Goal: Task Accomplishment & Management: Manage account settings

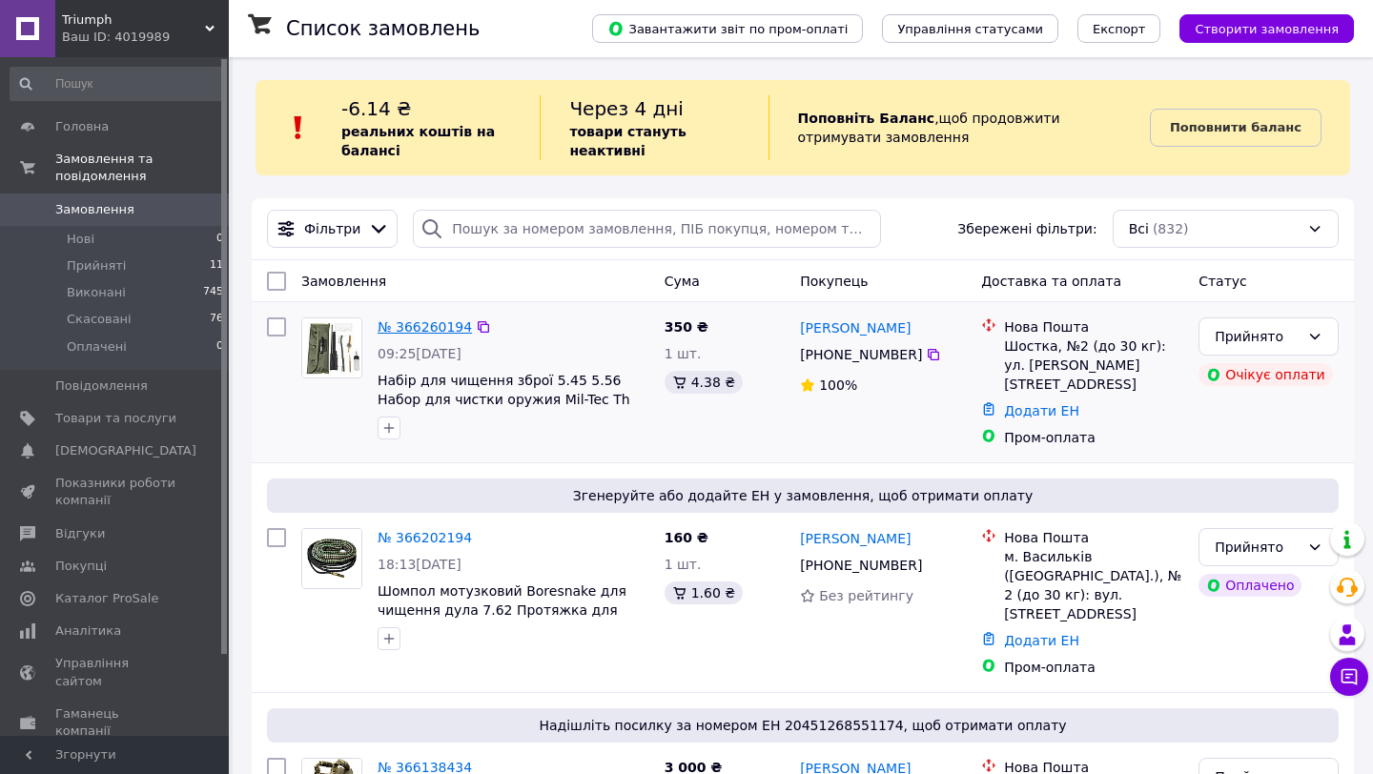
click at [417, 334] on link "№ 366260194" at bounding box center [425, 326] width 94 height 15
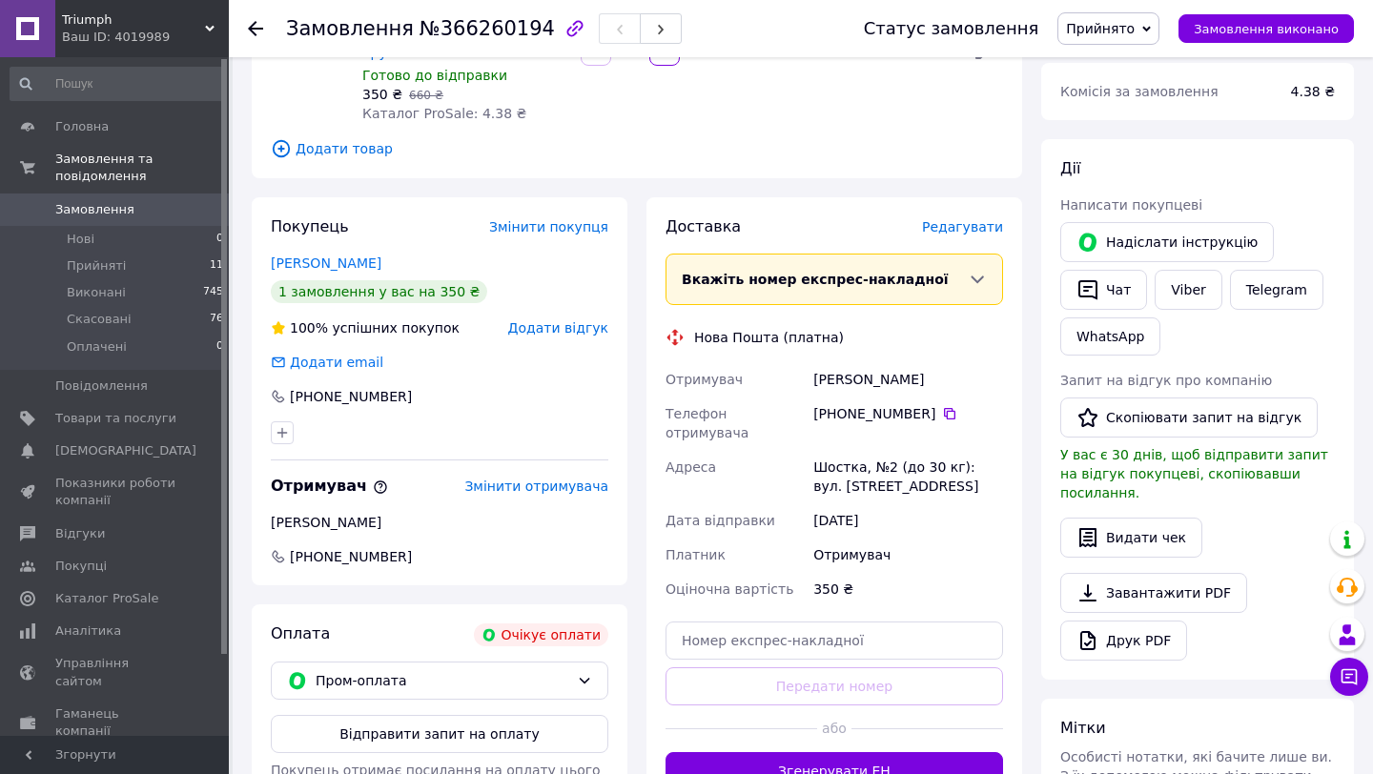
scroll to position [373, 0]
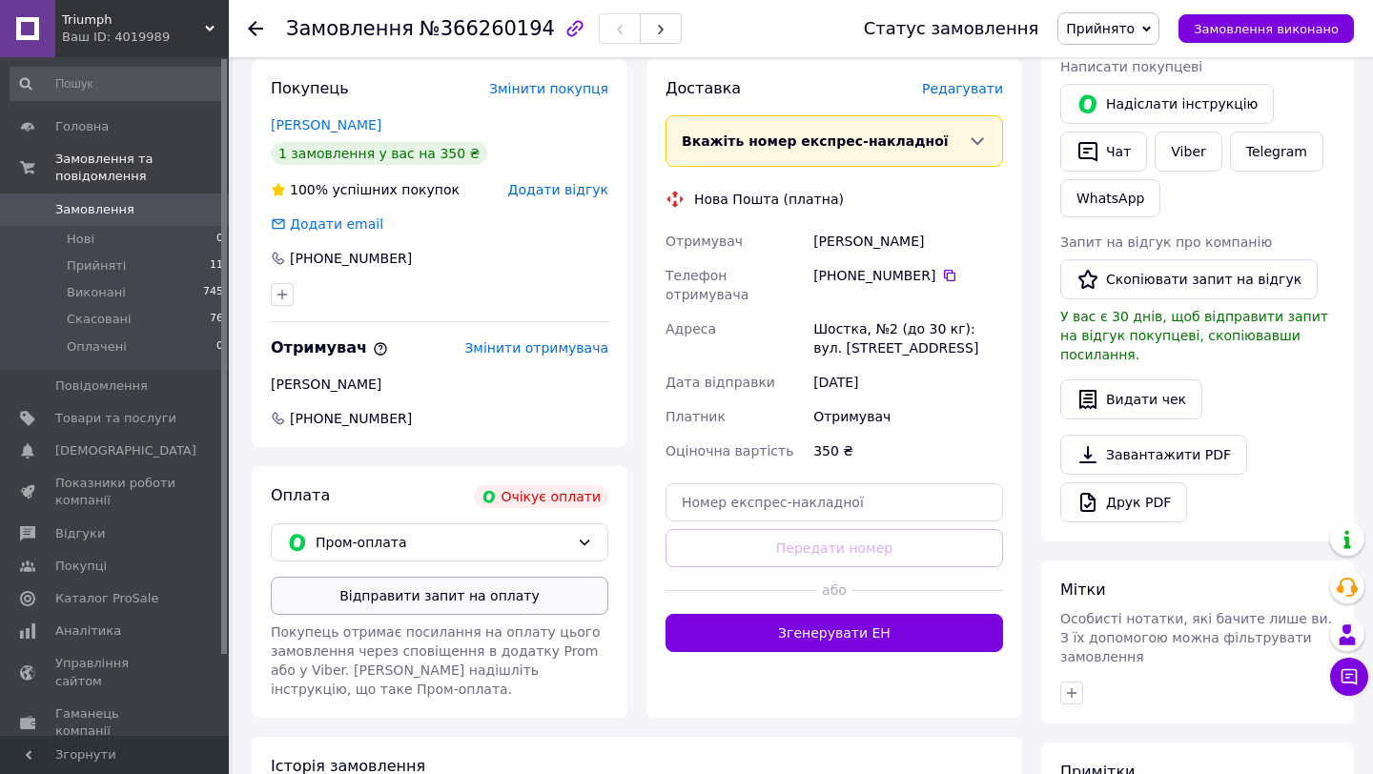
click at [453, 595] on button "Відправити запит на оплату" at bounding box center [440, 596] width 338 height 38
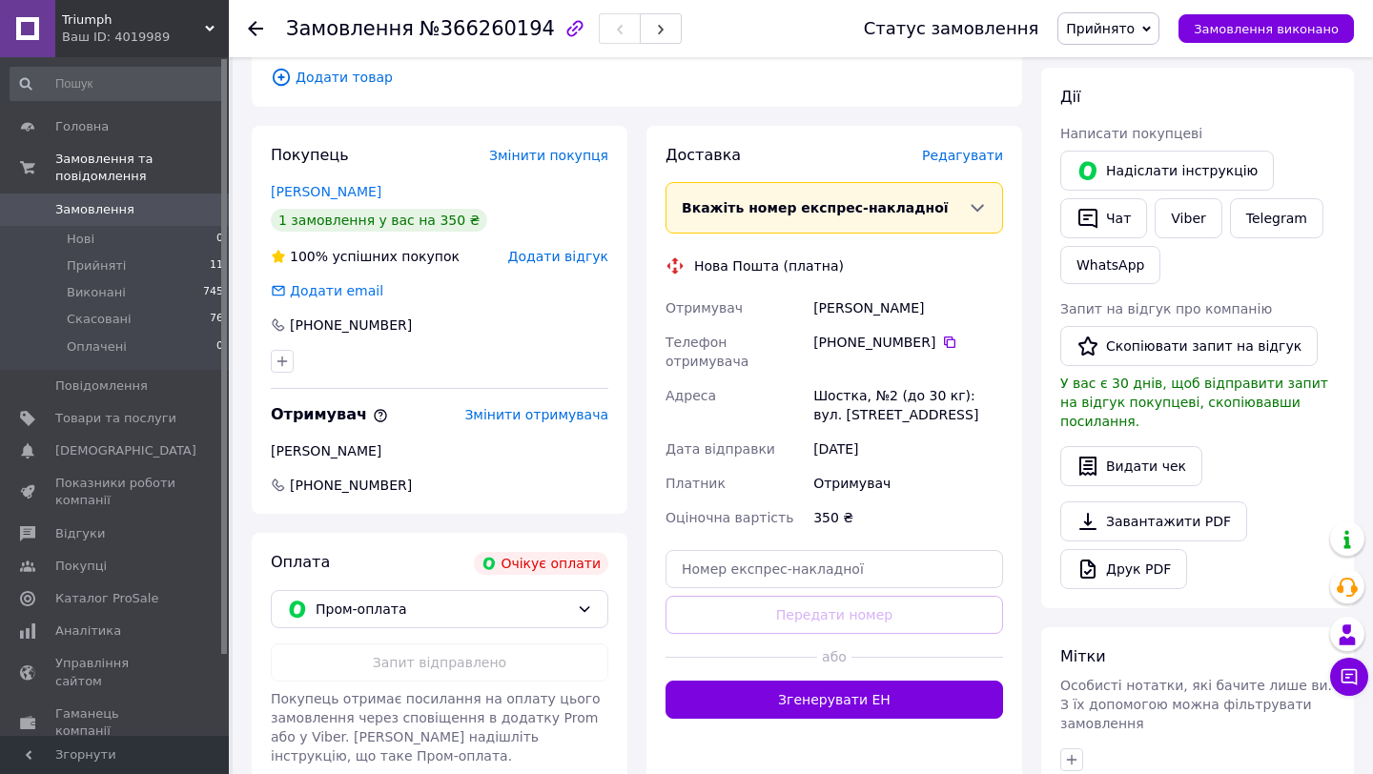
scroll to position [199, 0]
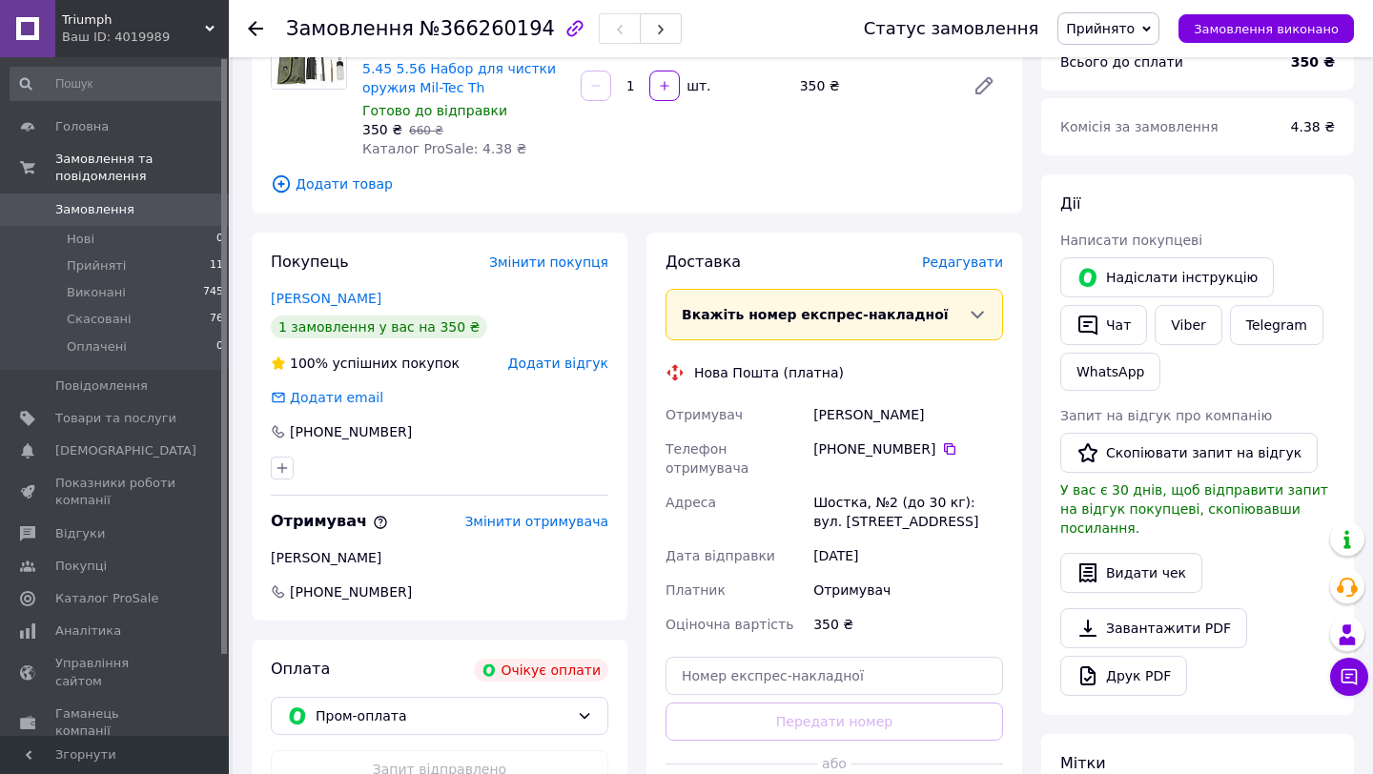
click at [174, 215] on span "Замовлення" at bounding box center [115, 209] width 121 height 17
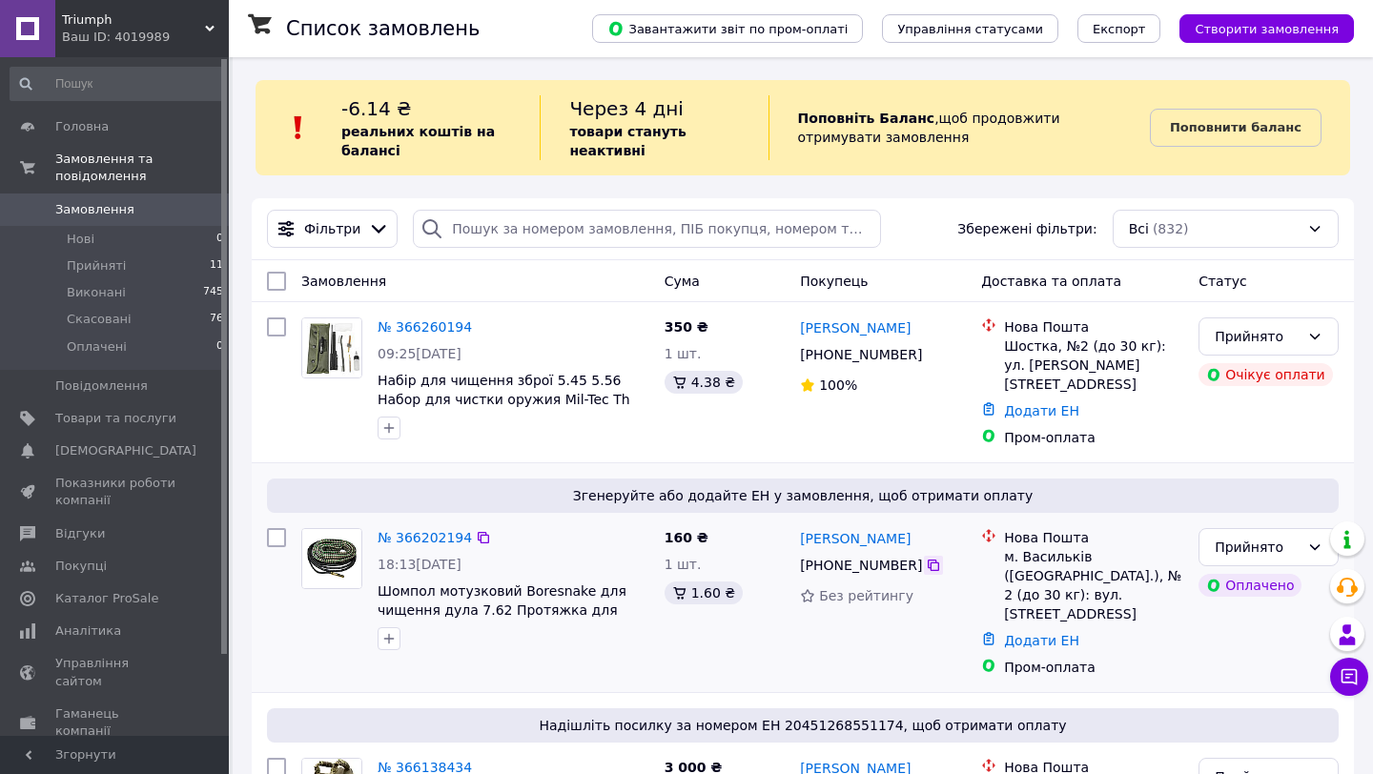
click at [933, 559] on icon at bounding box center [933, 565] width 15 height 15
drag, startPoint x: 926, startPoint y: 526, endPoint x: 790, endPoint y: 523, distance: 135.4
click at [790, 523] on div "№ 366202194 18:13, 11.10.2025 Шомпол мотузковий Boresnake для чищення дула 7.62…" at bounding box center [802, 603] width 1087 height 164
click at [790, 525] on div "160 ₴ 1 шт. 1.60 ₴" at bounding box center [725, 603] width 136 height 164
drag, startPoint x: 795, startPoint y: 530, endPoint x: 938, endPoint y: 529, distance: 143.0
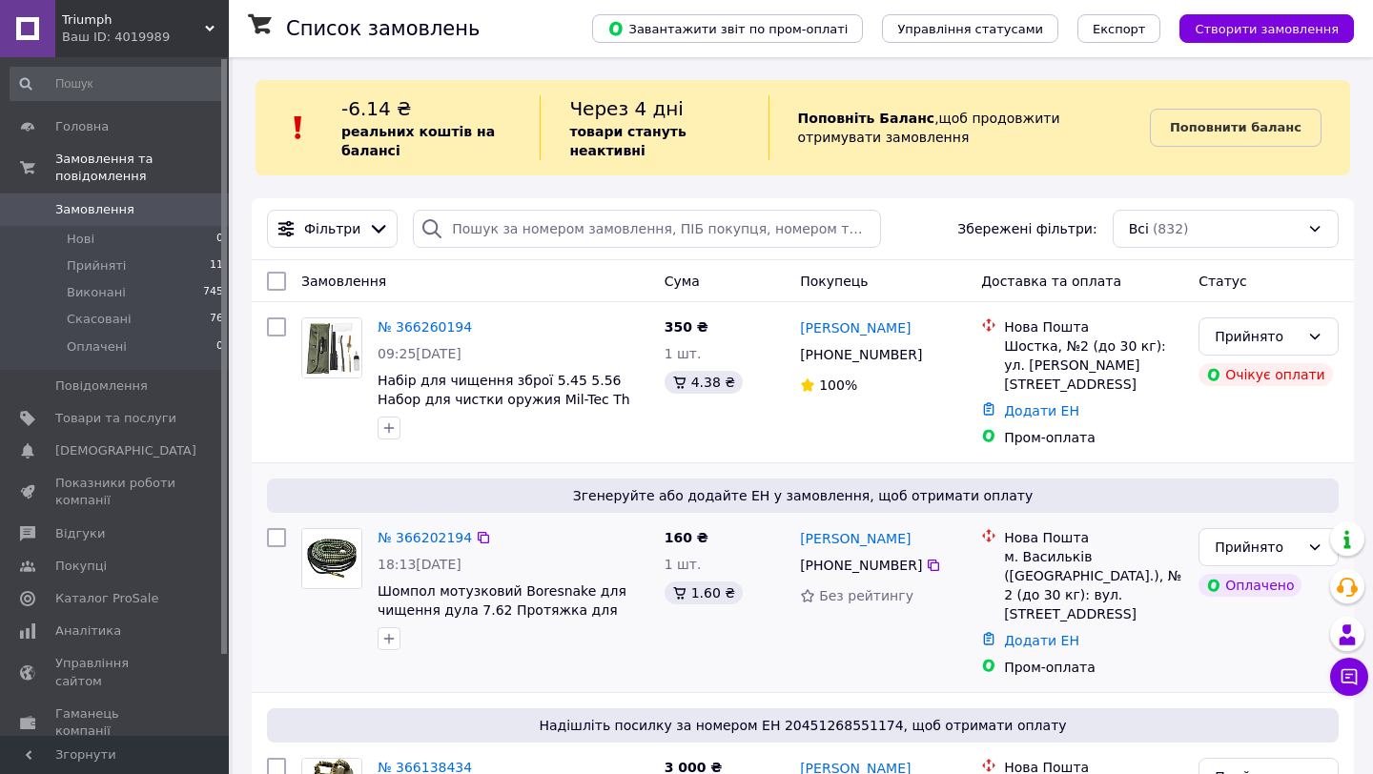
click at [938, 529] on div "Анастасія Стрілок +380 63 533 39 36 Без рейтингу" at bounding box center [882, 603] width 181 height 164
copy link "[PERSON_NAME]"
drag, startPoint x: 1000, startPoint y: 549, endPoint x: 1089, endPoint y: 552, distance: 88.7
click at [1089, 552] on div "Нова Пошта м. Васильків (Київська обл.), № 2 (до 30 кг): вул. Гоголя, 5" at bounding box center [1093, 575] width 187 height 95
copy div "м. Васильків"
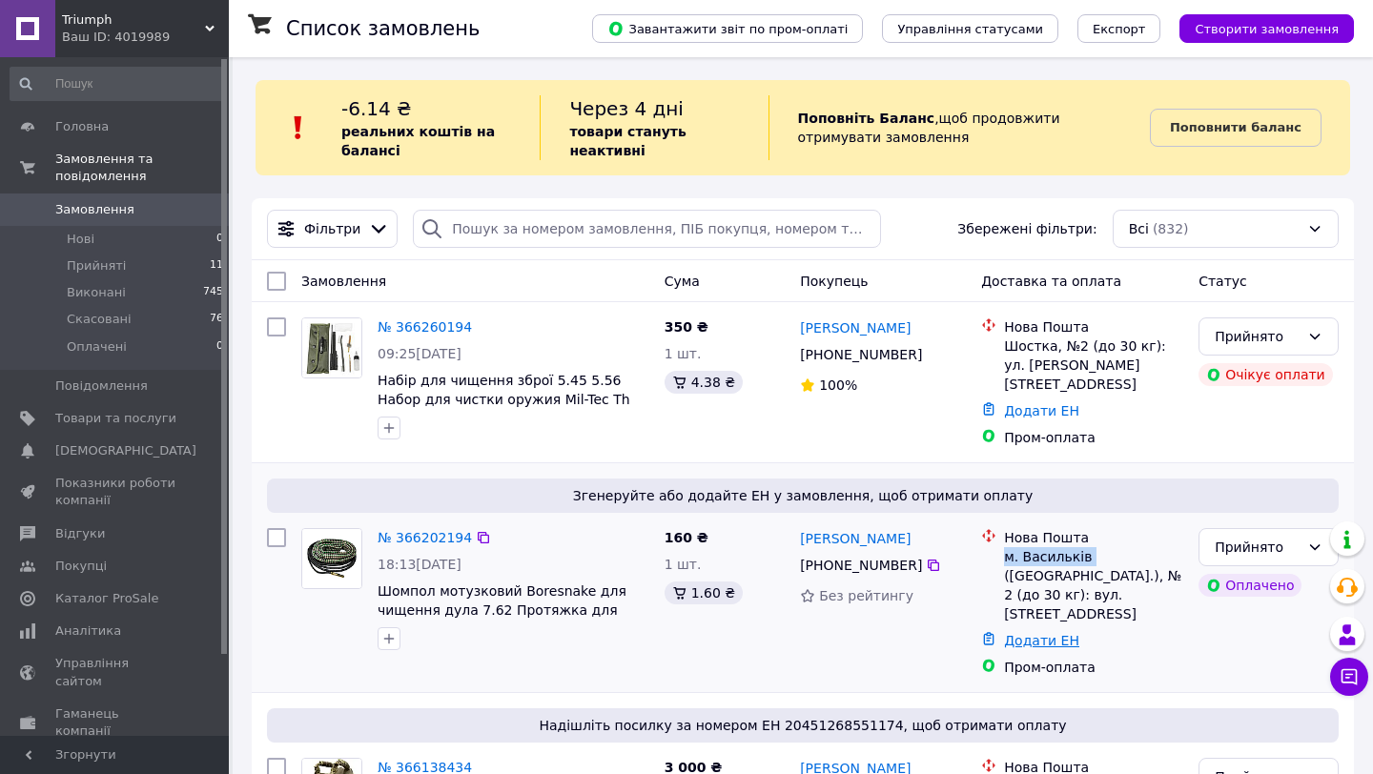
click at [1048, 633] on link "Додати ЕН" at bounding box center [1041, 640] width 75 height 15
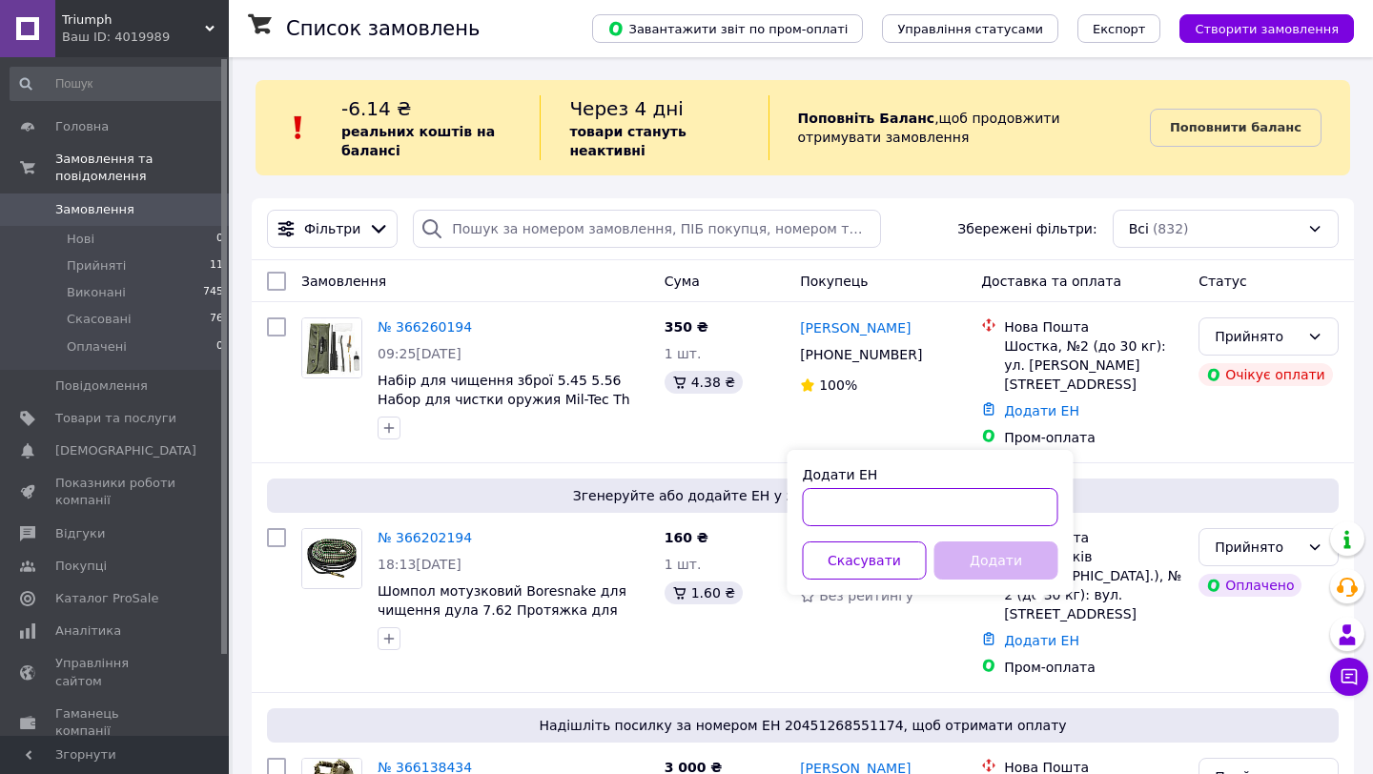
click at [840, 502] on input "Додати ЕН" at bounding box center [931, 507] width 256 height 38
paste input "20451269175519"
type input "20451269175519"
click at [959, 543] on button "Додати" at bounding box center [996, 561] width 124 height 38
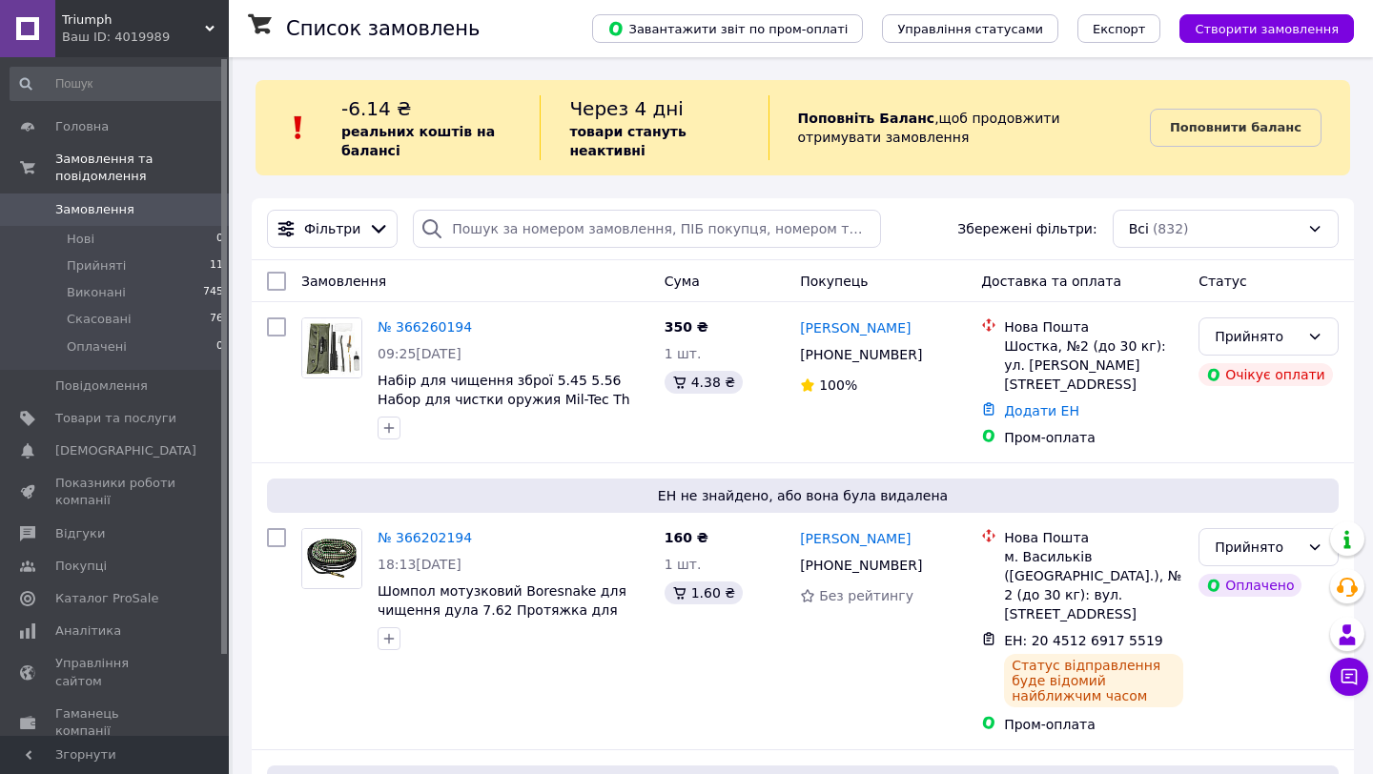
click at [593, 271] on div "Замовлення" at bounding box center [475, 281] width 363 height 34
click at [150, 433] on link "Товари та послуги" at bounding box center [117, 418] width 235 height 32
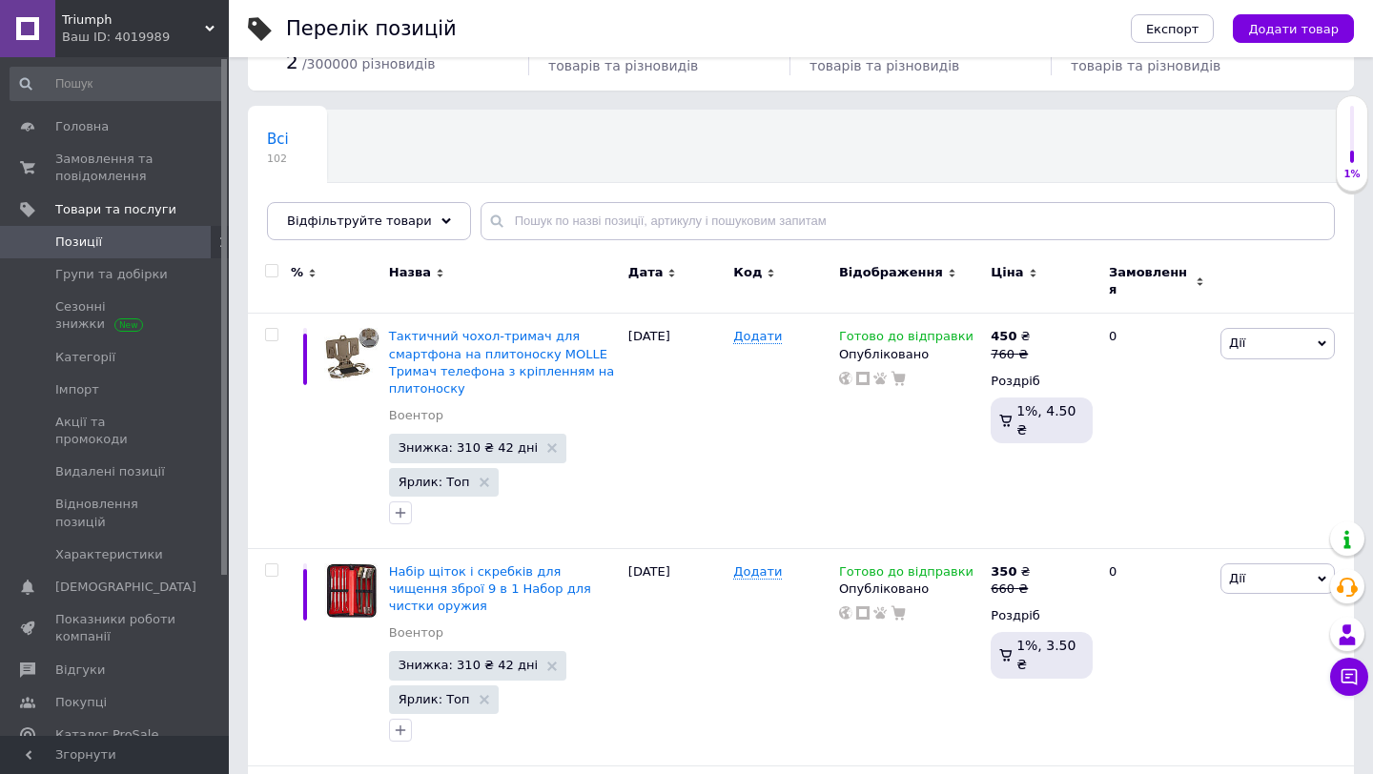
scroll to position [189, 0]
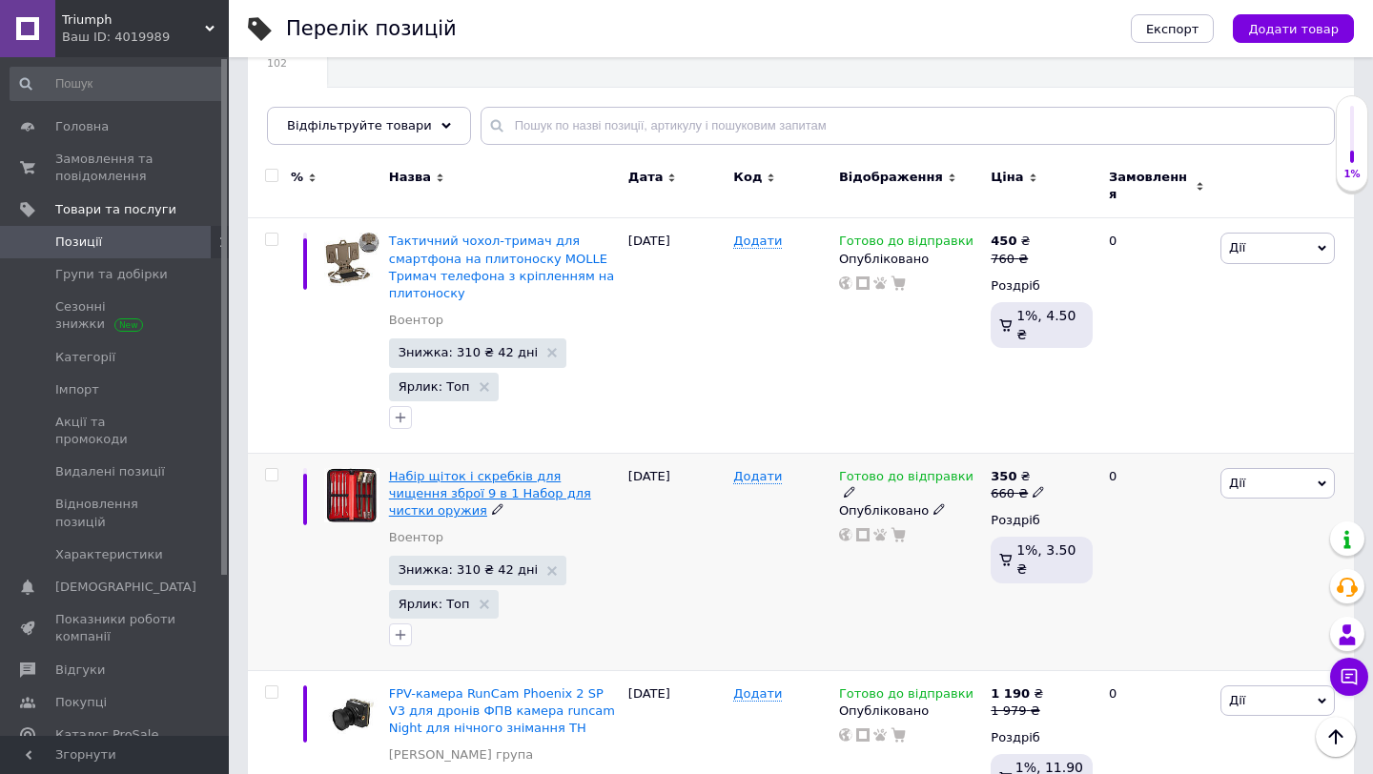
click at [493, 478] on span "Набір щіток і скребків для чищення зброї 9 в 1 Набор для чистки оружия" at bounding box center [490, 493] width 202 height 49
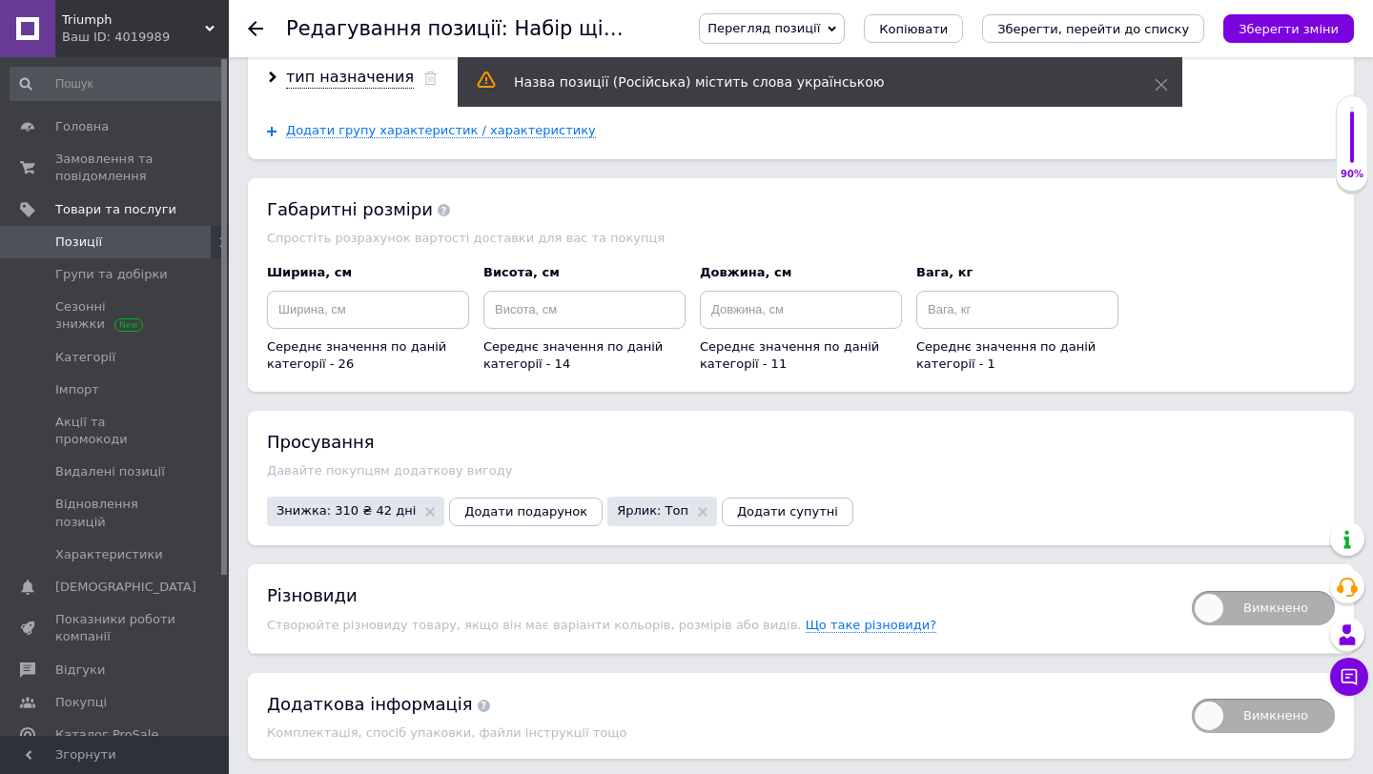
scroll to position [2516, 0]
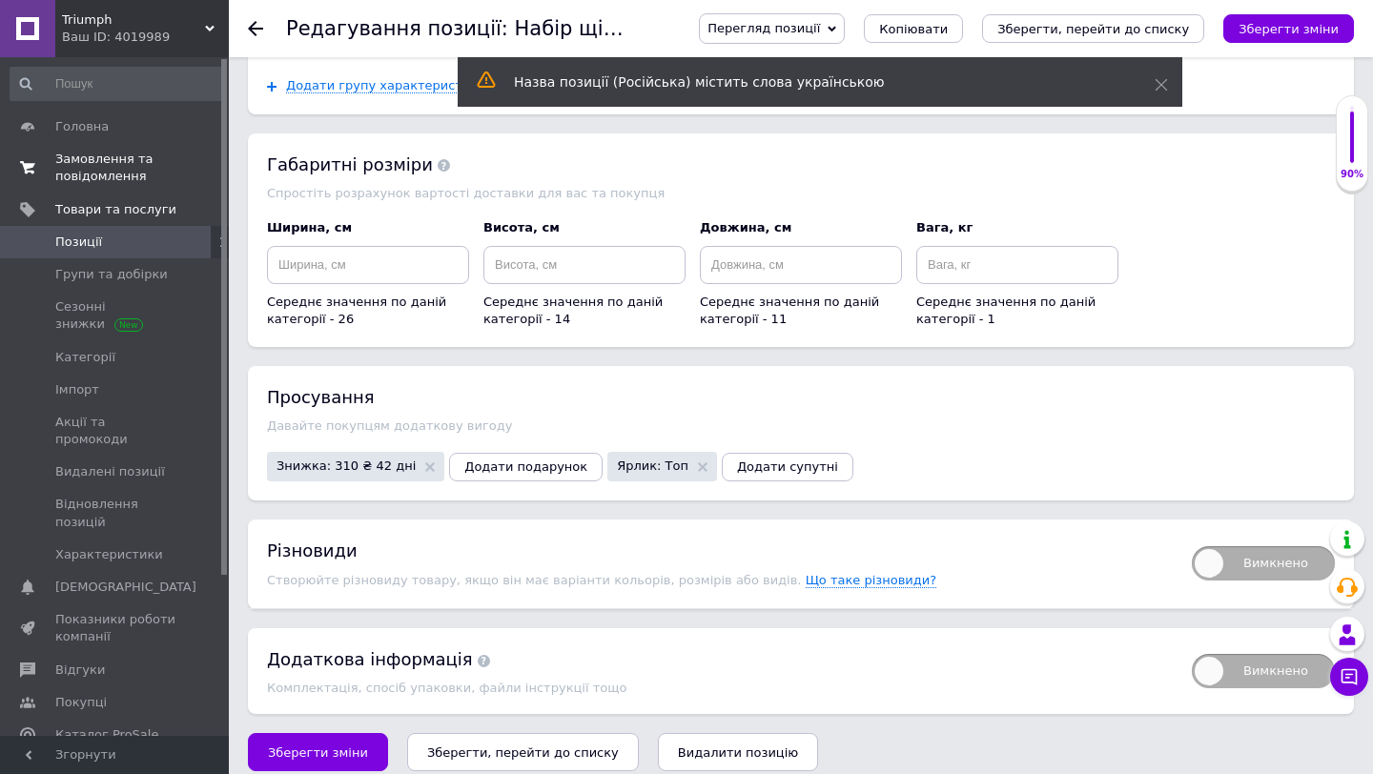
click at [107, 182] on span "Замовлення та повідомлення" at bounding box center [115, 168] width 121 height 34
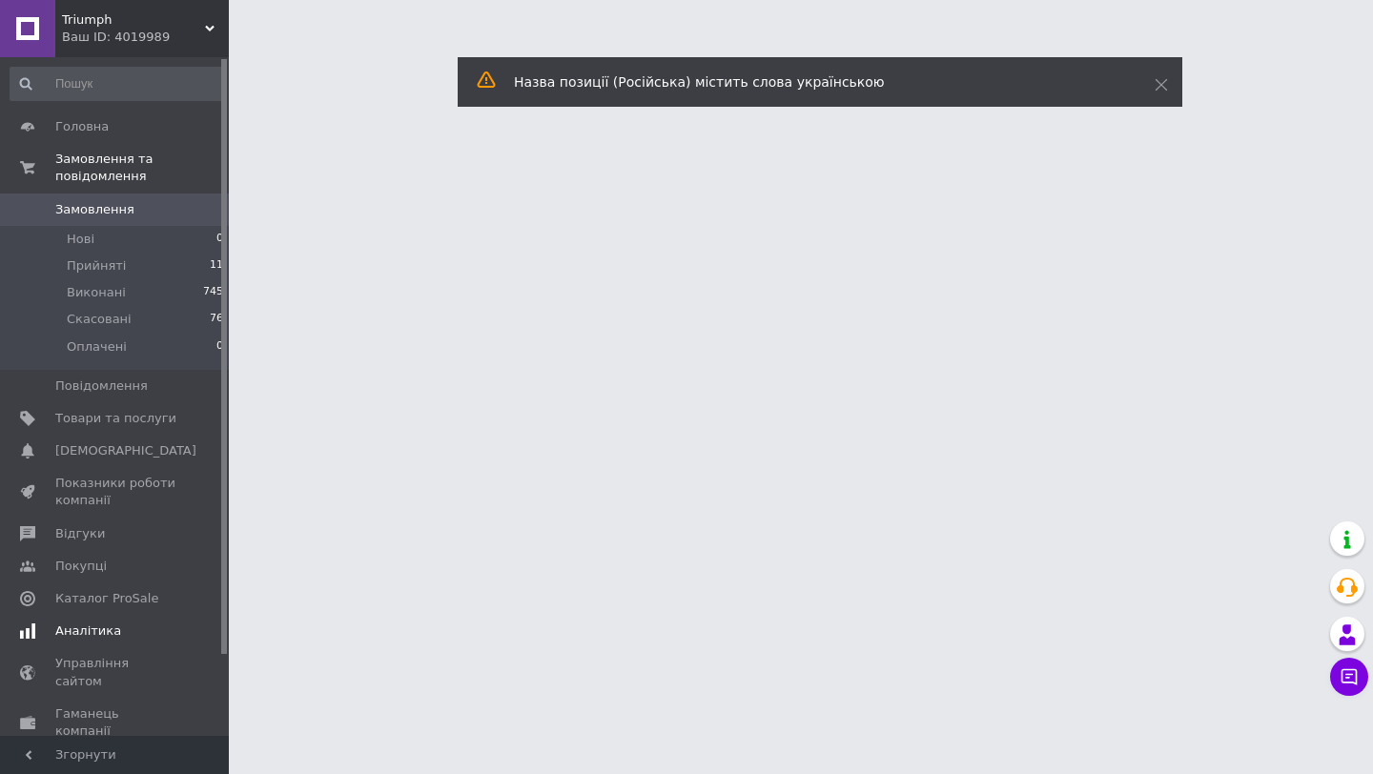
click at [93, 616] on link "Аналітика" at bounding box center [117, 631] width 235 height 32
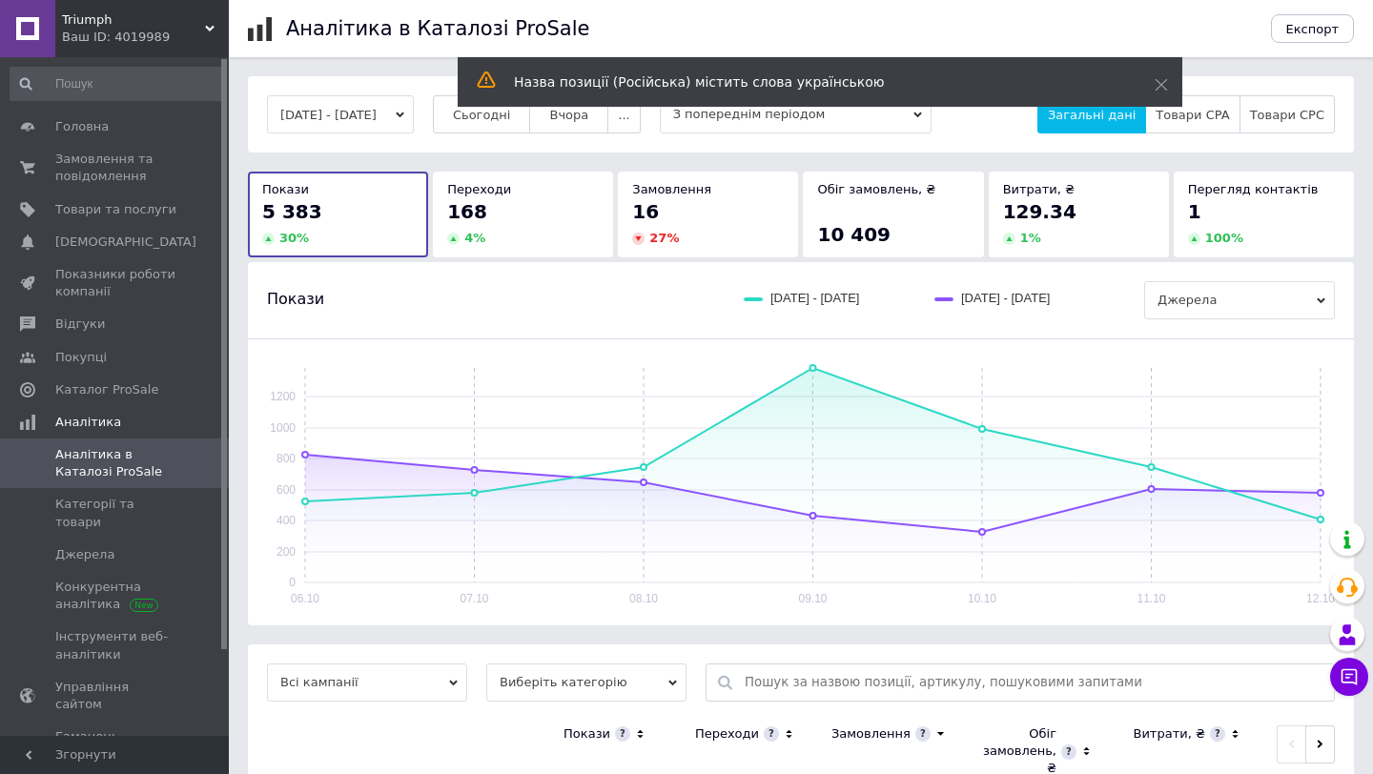
click at [508, 133] on div "06.10.2025 - 12.10.2025 Сьогодні Вчора ... З попереднім періодом Загальні дані …" at bounding box center [801, 114] width 1106 height 76
click at [508, 134] on div "06.10.2025 - 12.10.2025 Сьогодні Вчора ... З попереднім періодом Загальні дані …" at bounding box center [801, 114] width 1106 height 76
click at [517, 110] on div "Назва позиції (Російська) містить слова українською" at bounding box center [820, 84] width 725 height 54
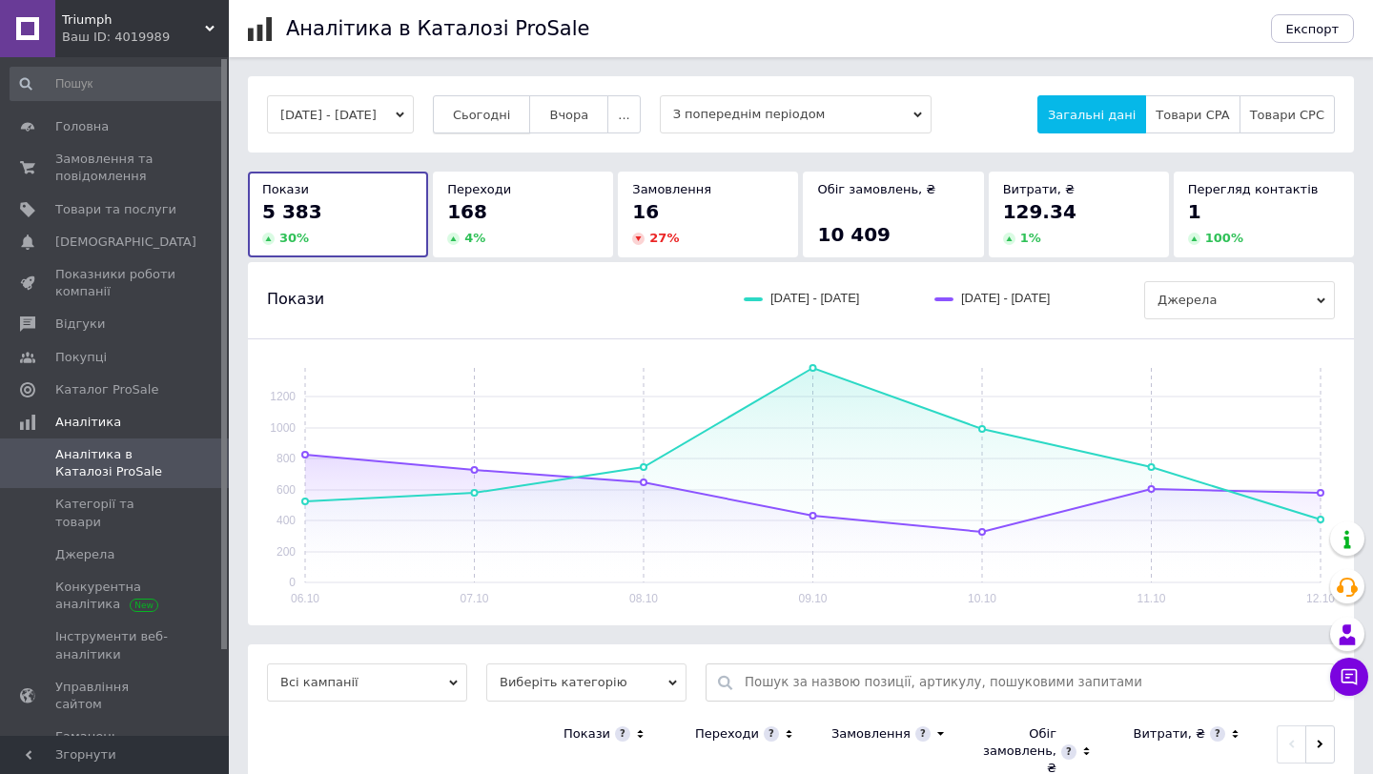
click at [511, 119] on span "Сьогодні" at bounding box center [482, 115] width 58 height 14
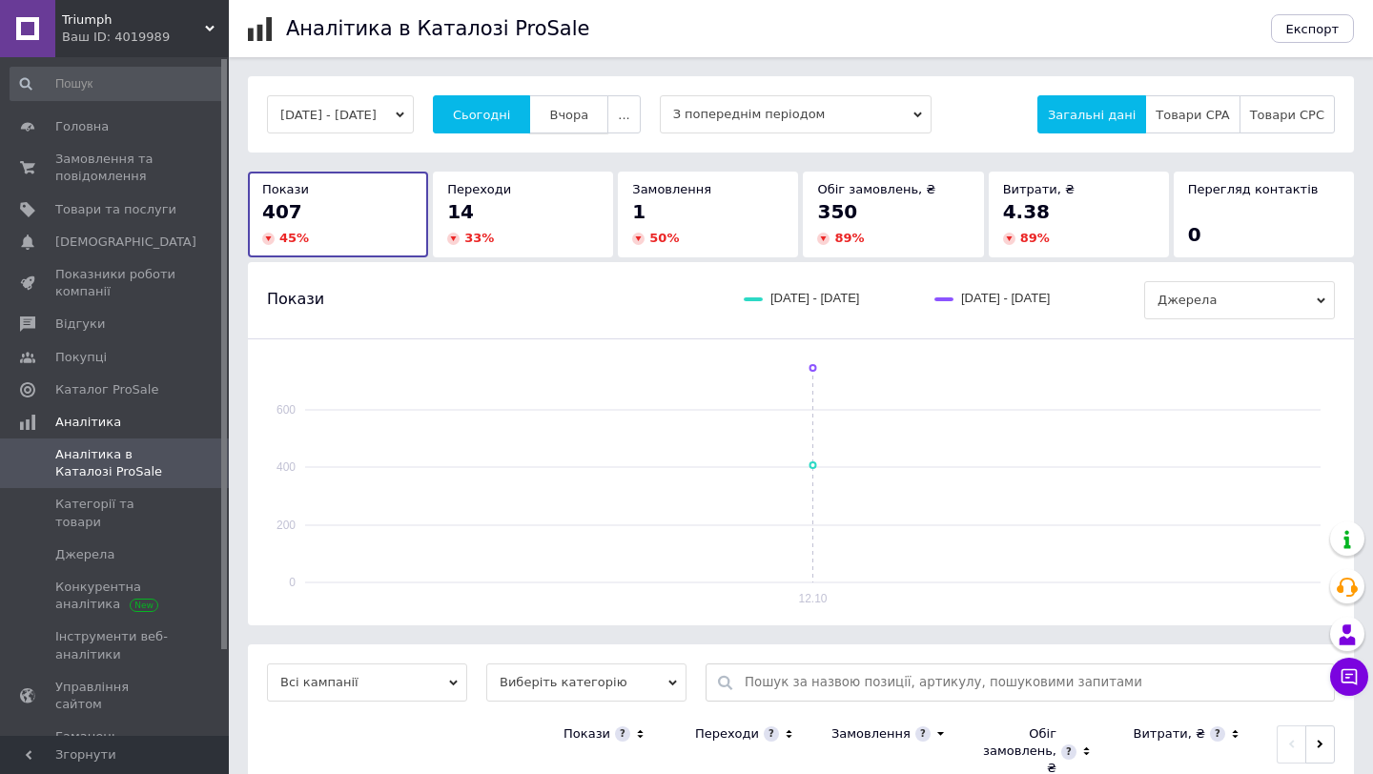
click at [588, 118] on span "Вчора" at bounding box center [568, 115] width 39 height 14
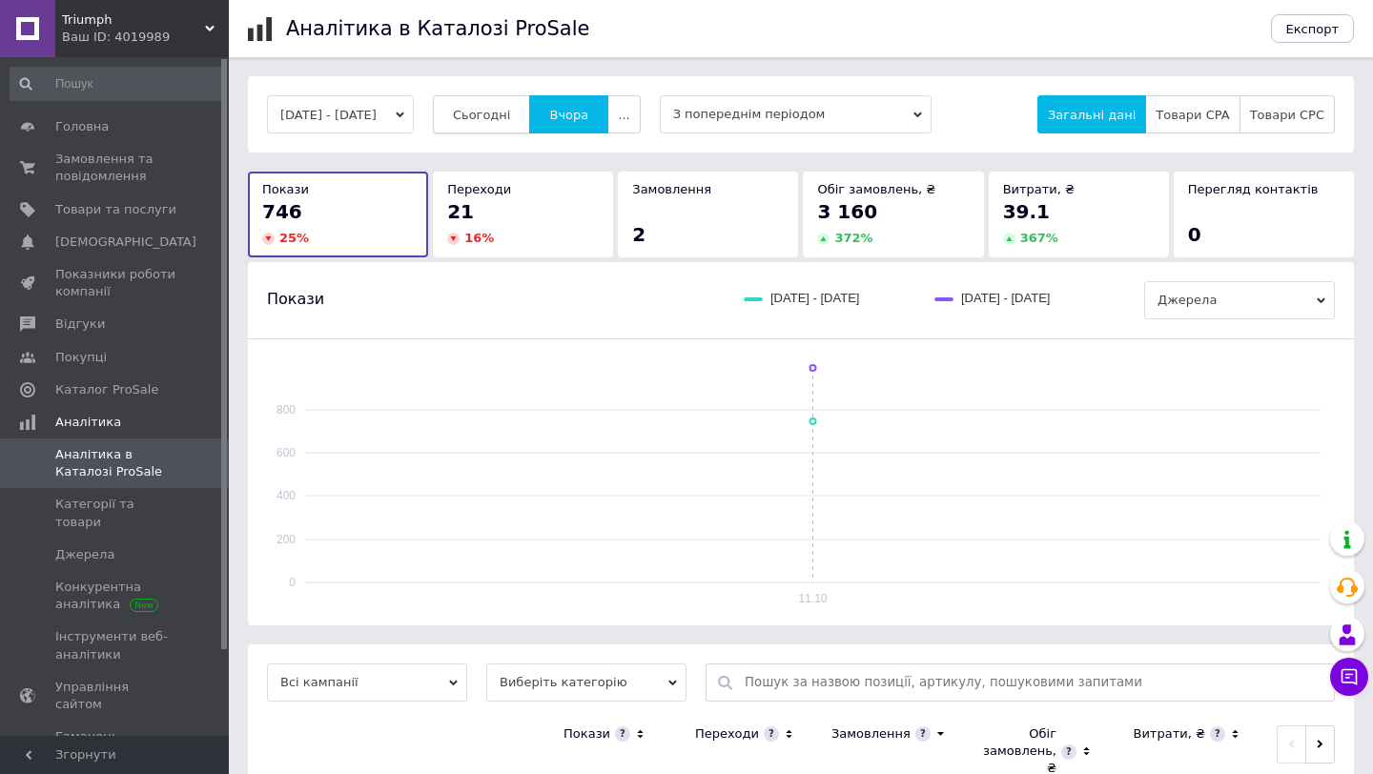
click at [529, 121] on button "Сьогодні" at bounding box center [482, 114] width 98 height 38
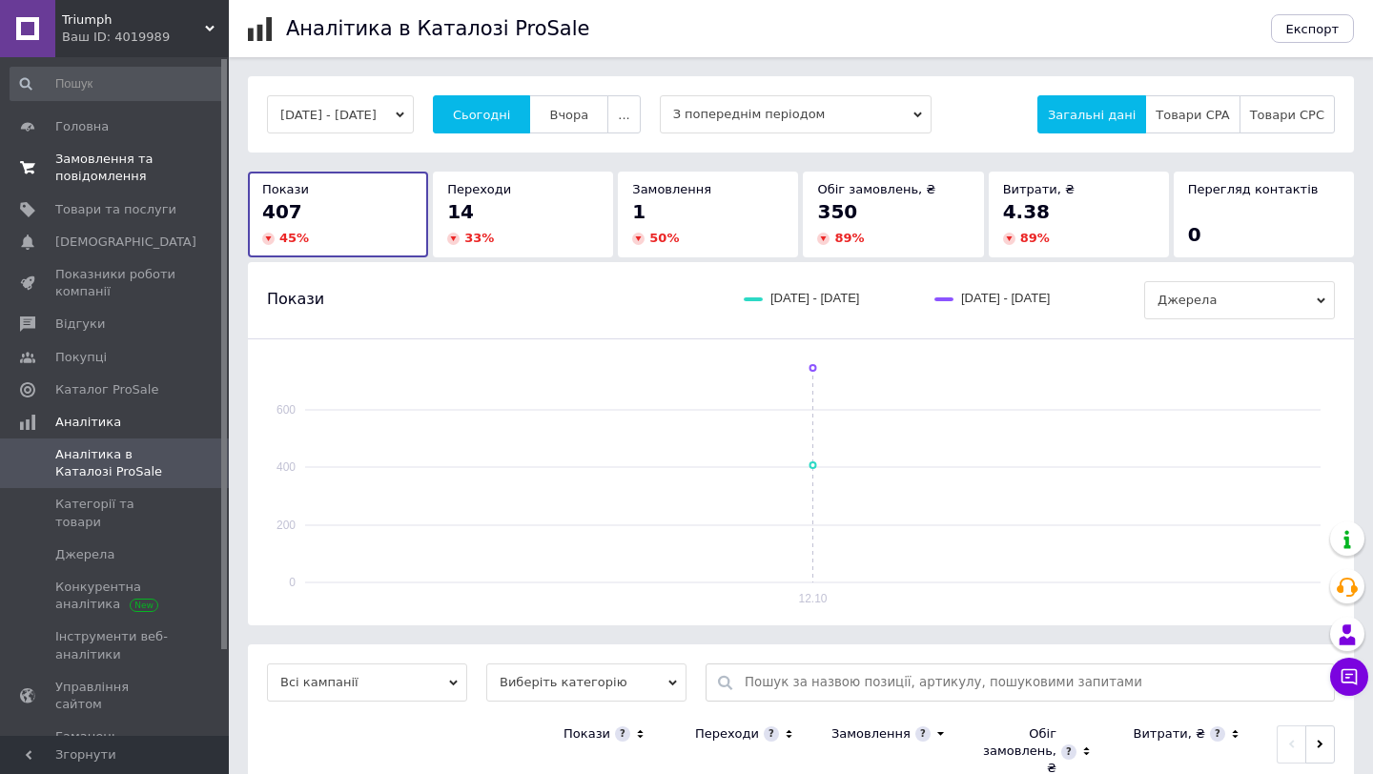
click at [138, 164] on span "Замовлення та повідомлення" at bounding box center [115, 168] width 121 height 34
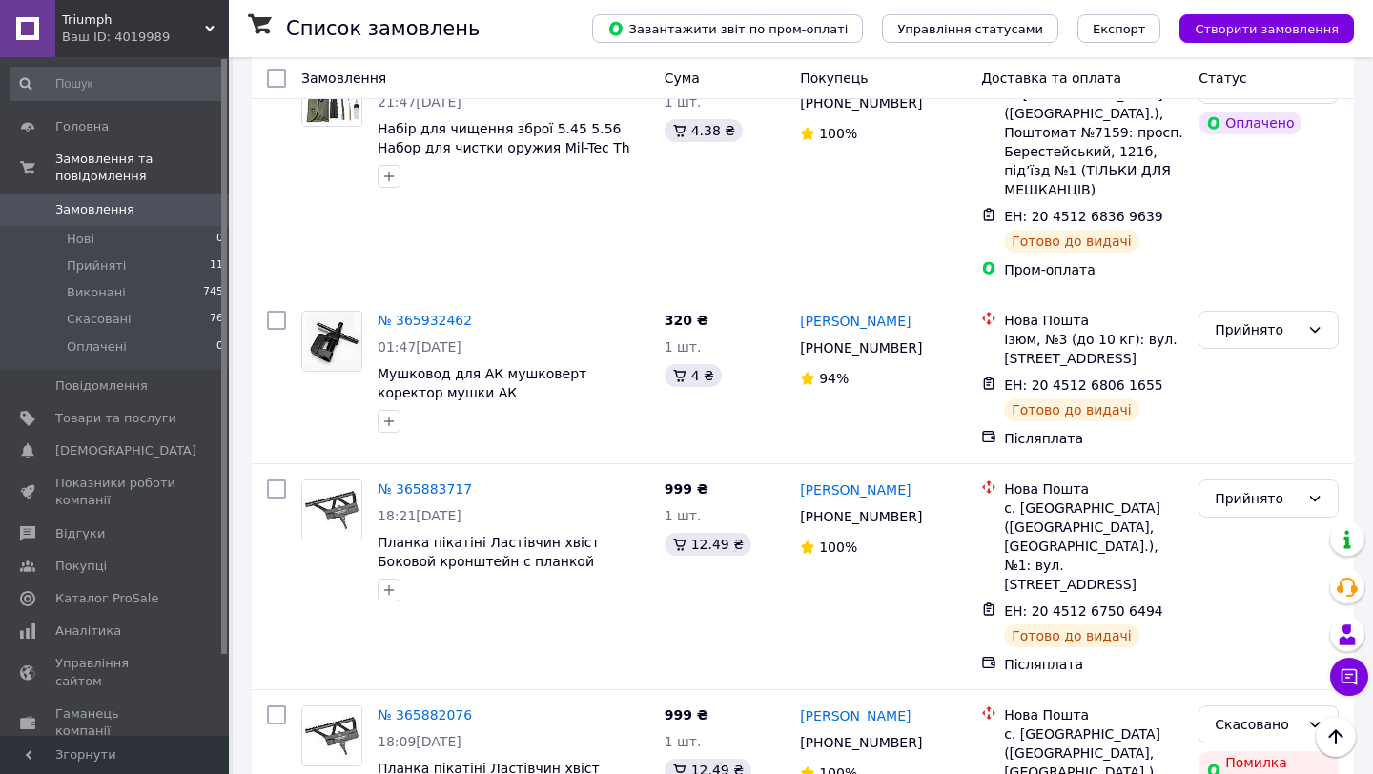
scroll to position [1040, 0]
